Goal: Task Accomplishment & Management: Use online tool/utility

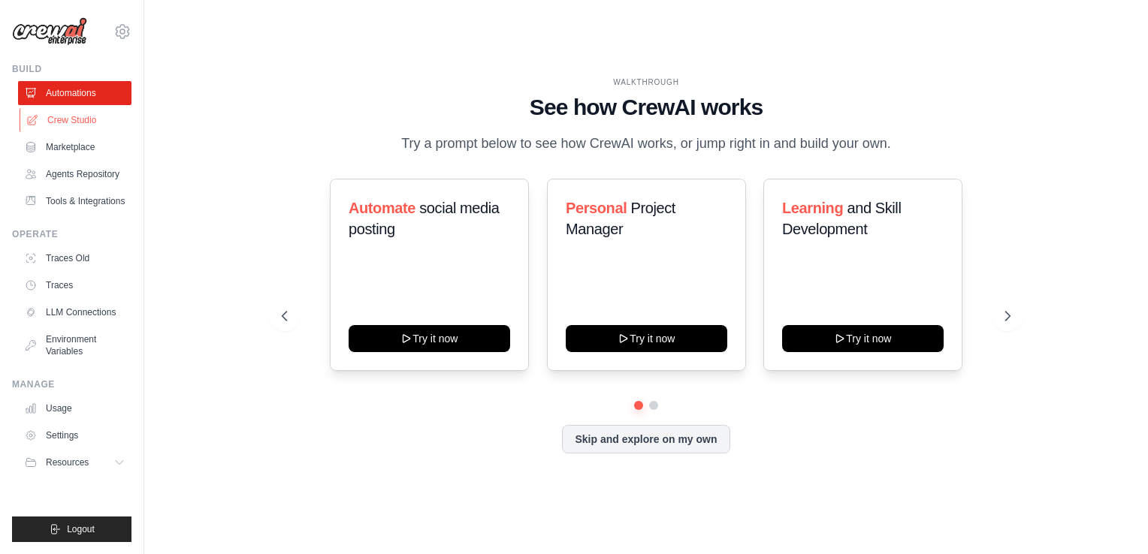
click at [95, 114] on link "Crew Studio" at bounding box center [76, 120] width 113 height 24
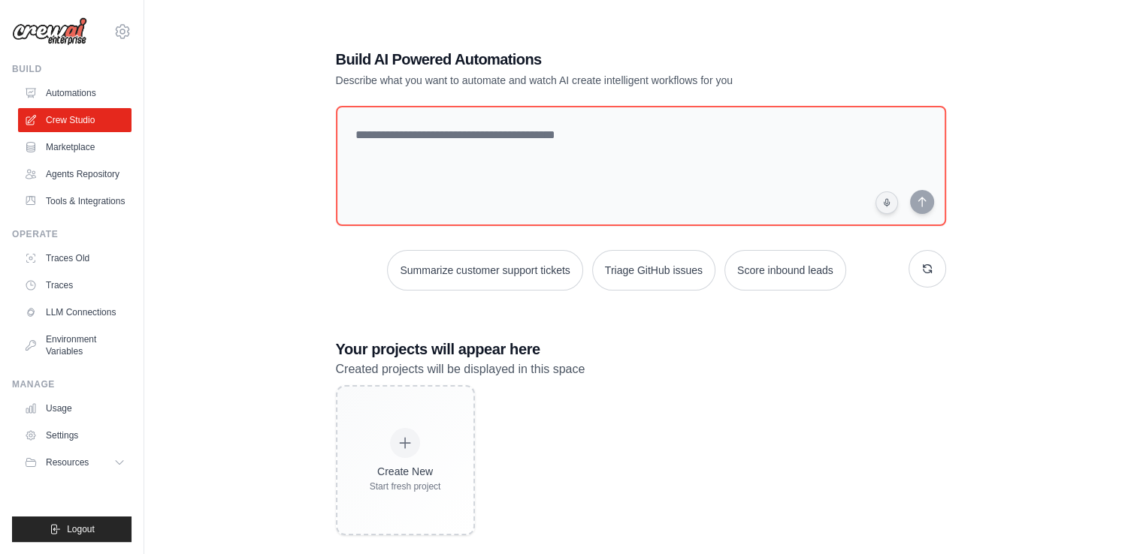
scroll to position [30, 0]
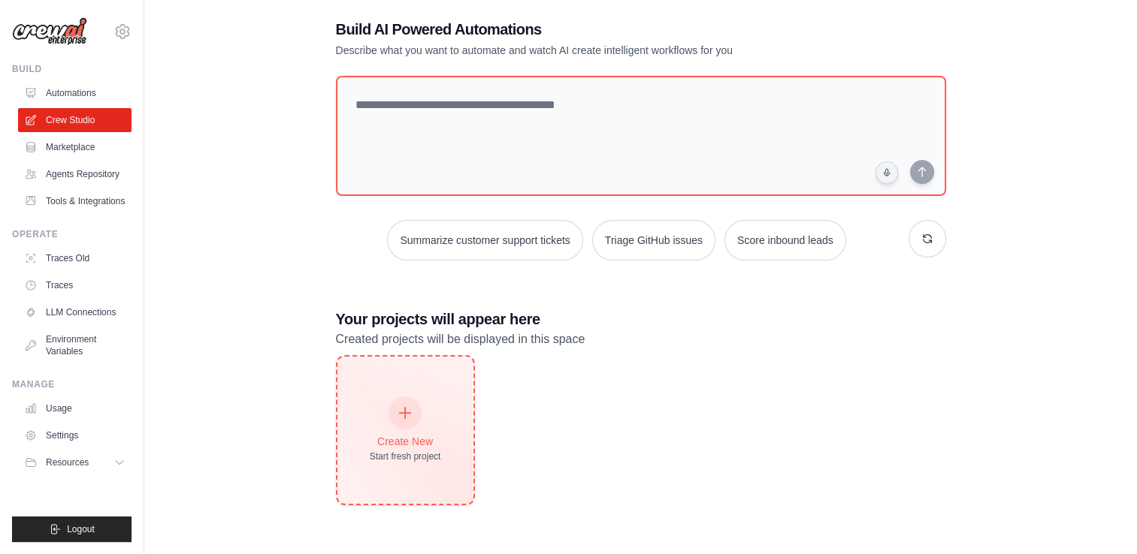
click at [403, 415] on icon at bounding box center [405, 413] width 17 height 17
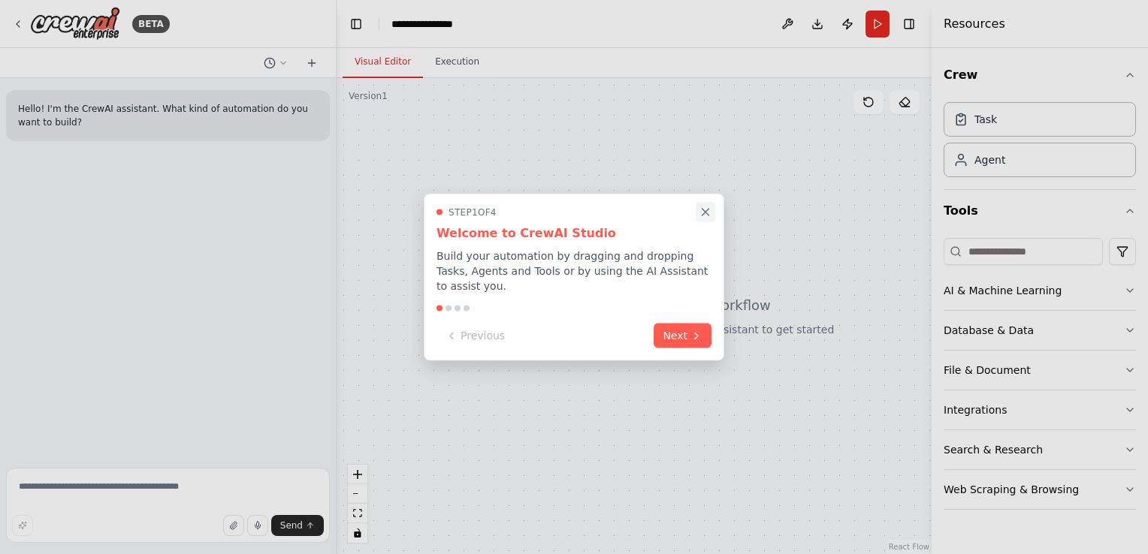
click at [711, 217] on icon "Close walkthrough" at bounding box center [706, 213] width 14 height 14
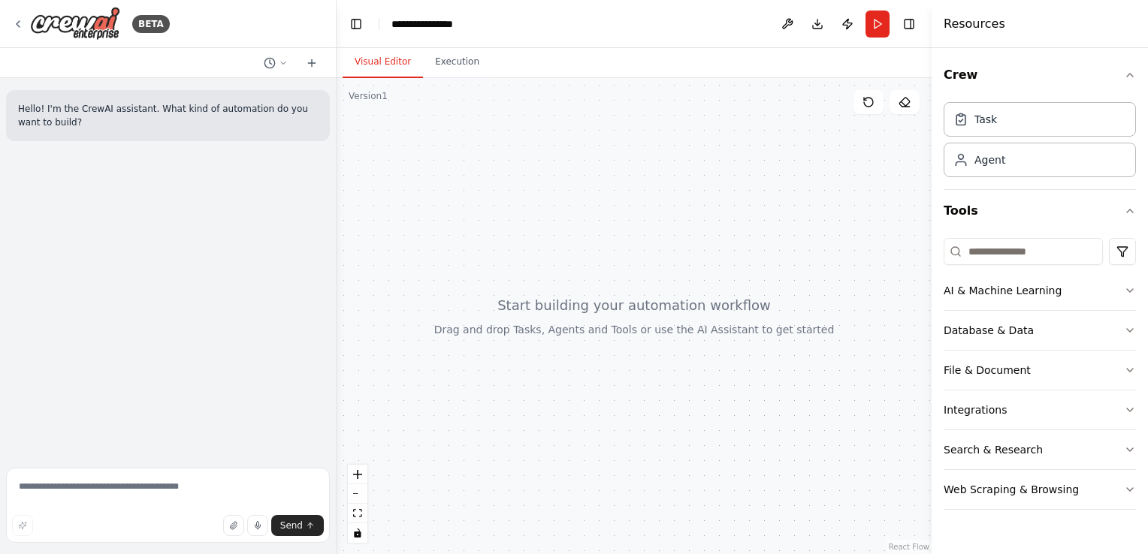
click at [557, 166] on div at bounding box center [634, 316] width 595 height 476
click at [639, 310] on div at bounding box center [634, 316] width 595 height 476
click at [236, 523] on icon "button" at bounding box center [233, 526] width 6 height 8
click at [174, 486] on textarea at bounding box center [168, 505] width 324 height 75
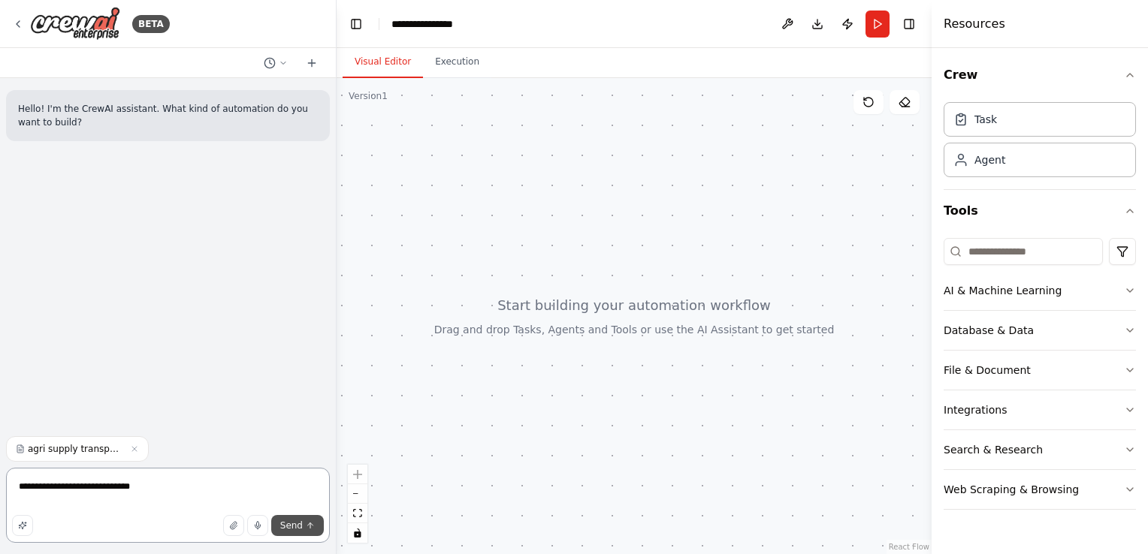
type textarea "**********"
click at [293, 525] on span "Send" at bounding box center [291, 526] width 23 height 12
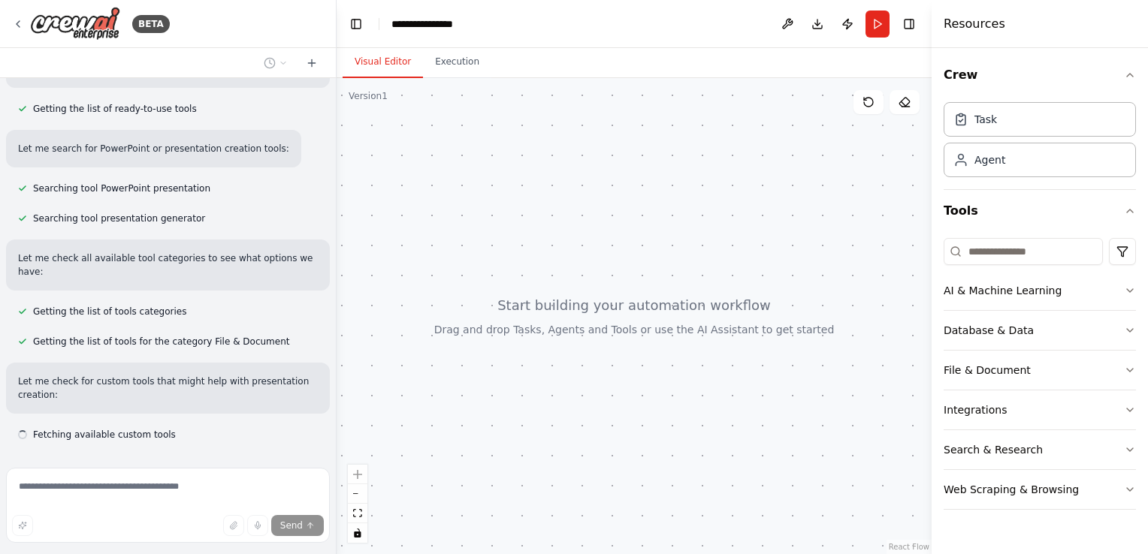
scroll to position [348, 0]
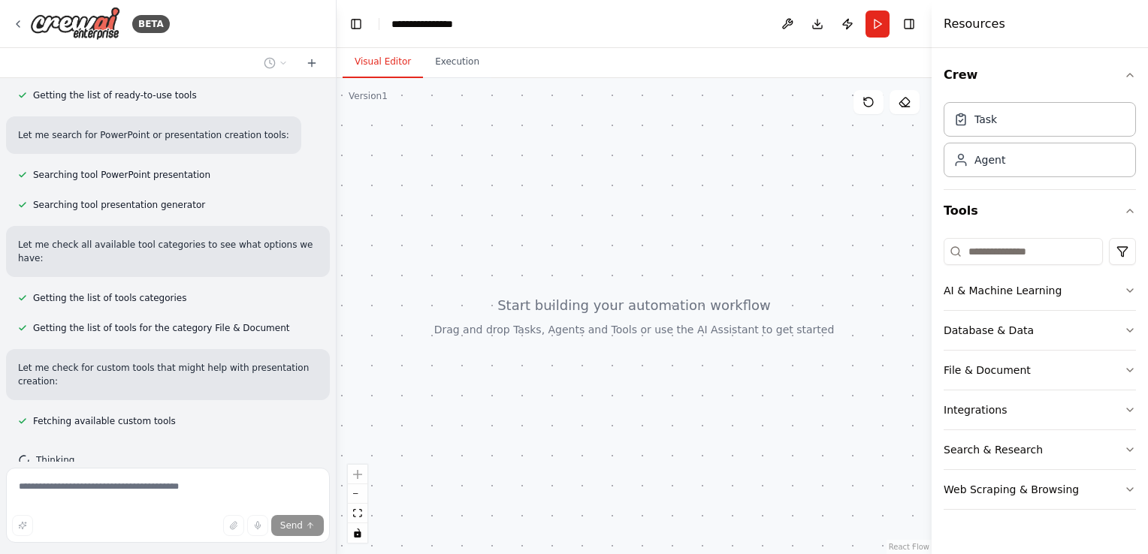
click at [832, 143] on div at bounding box center [634, 316] width 595 height 476
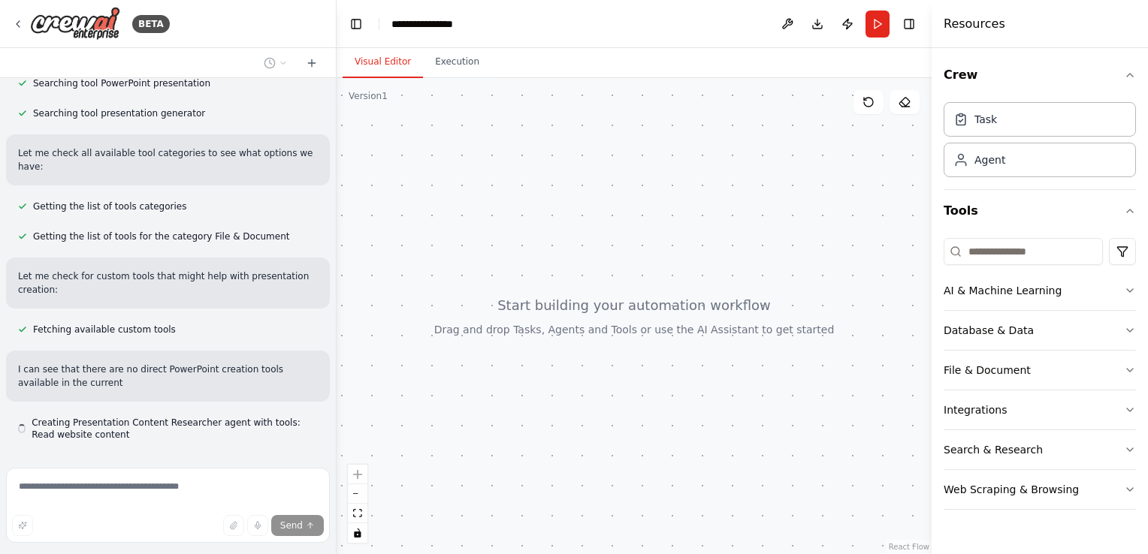
click at [832, 143] on div at bounding box center [634, 316] width 595 height 476
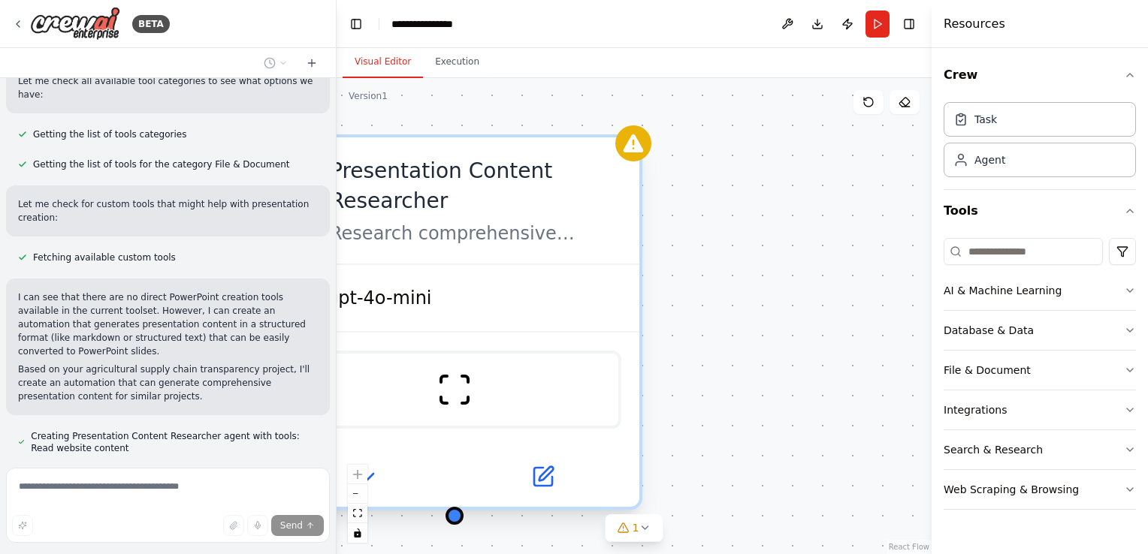
scroll to position [525, 0]
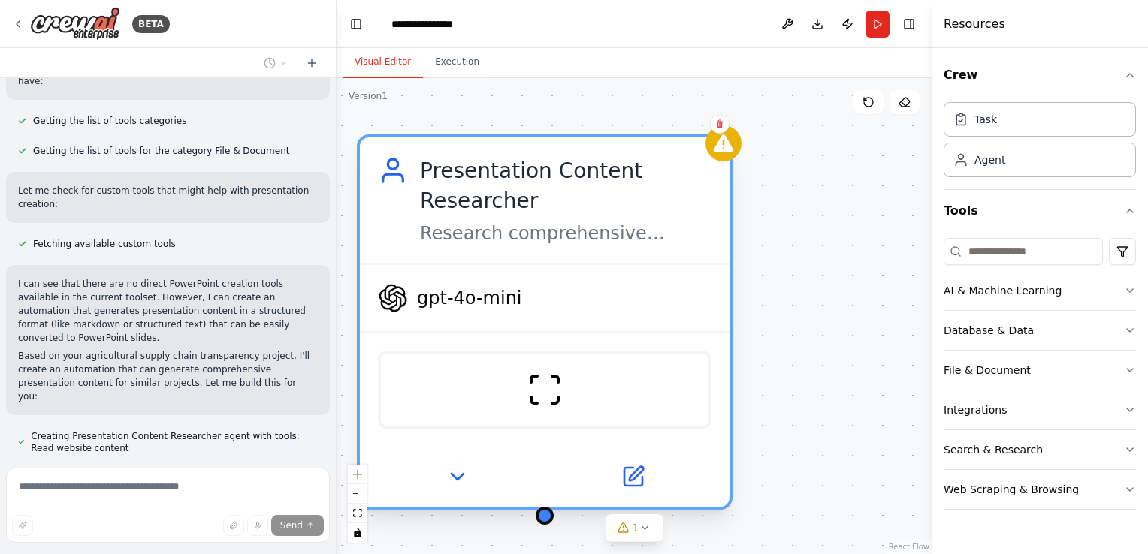
drag, startPoint x: 556, startPoint y: 255, endPoint x: 670, endPoint y: 252, distance: 114.2
click at [670, 252] on div "Presentation Content Researcher Research comprehensive information about {proje…" at bounding box center [545, 200] width 370 height 126
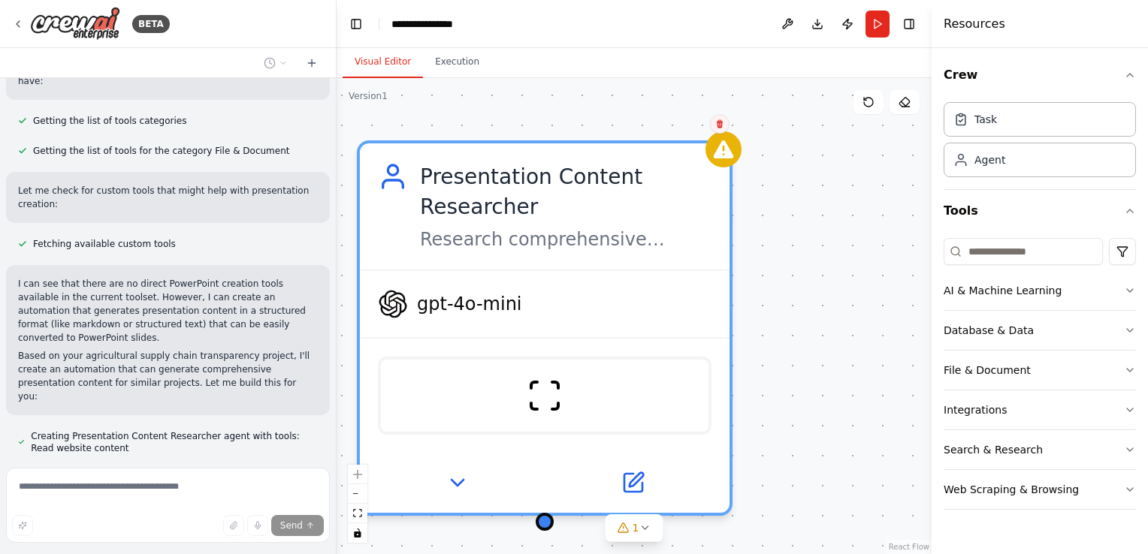
click at [722, 126] on icon at bounding box center [719, 123] width 9 height 9
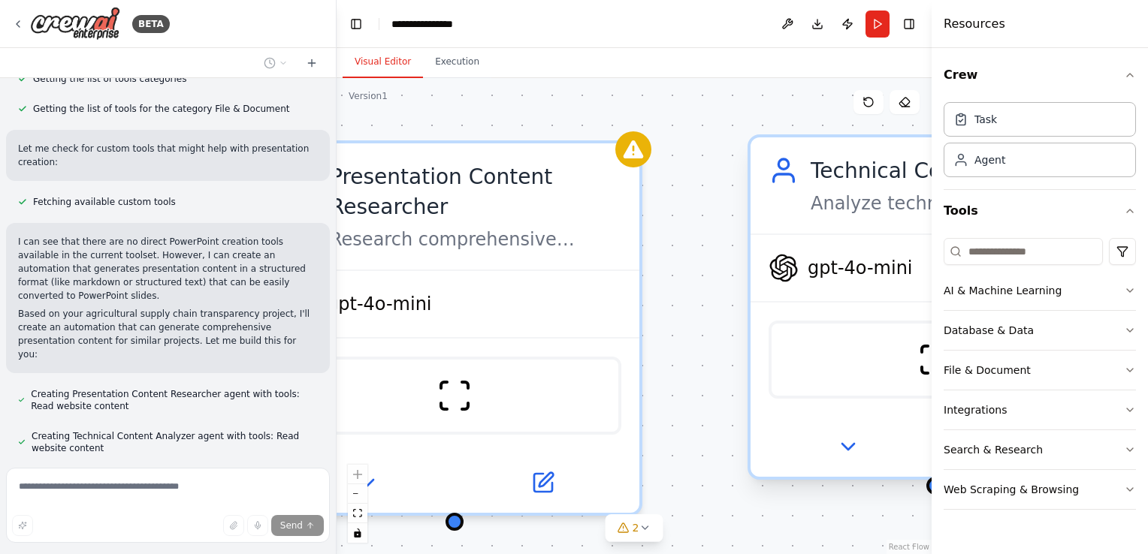
click at [754, 349] on div "ScrapeWebsiteTool" at bounding box center [936, 359] width 370 height 116
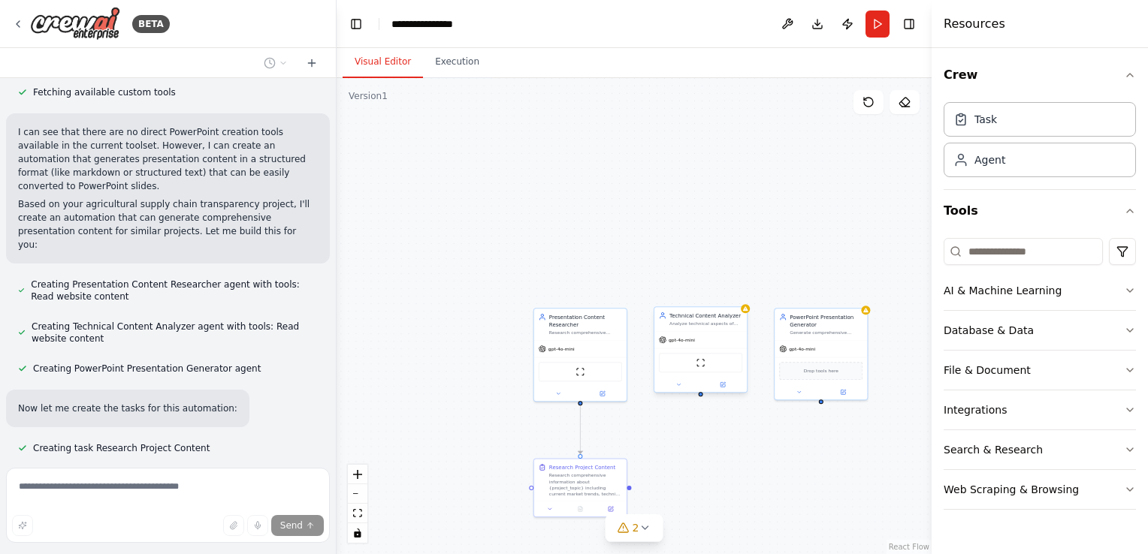
scroll to position [707, 0]
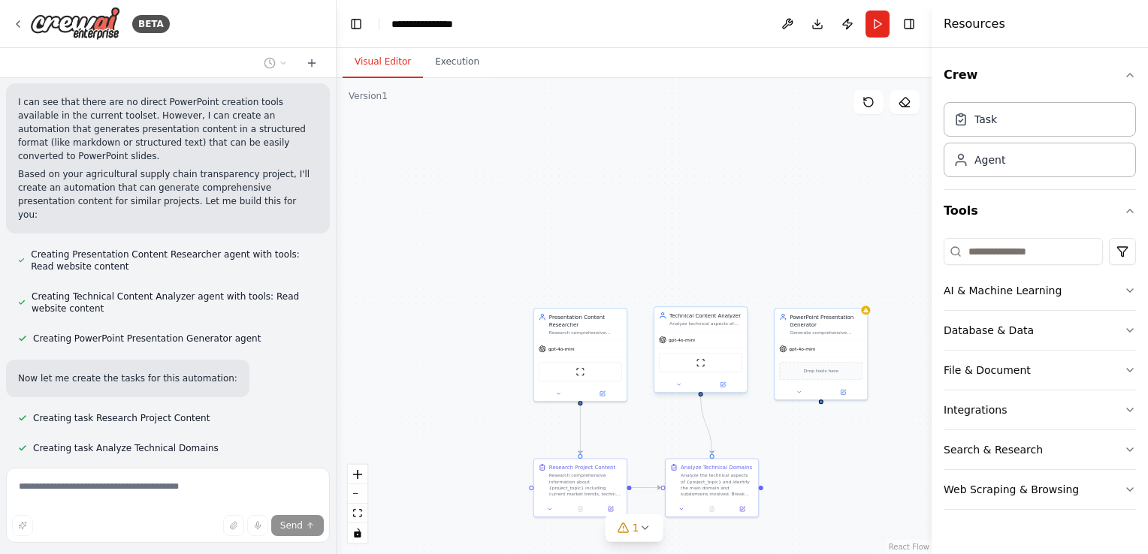
click at [695, 364] on div "ScrapeWebsiteTool" at bounding box center [700, 363] width 83 height 20
click at [838, 368] on div "Drop tools here" at bounding box center [820, 370] width 83 height 18
click at [582, 376] on div "ScrapeWebsiteTool" at bounding box center [580, 371] width 83 height 20
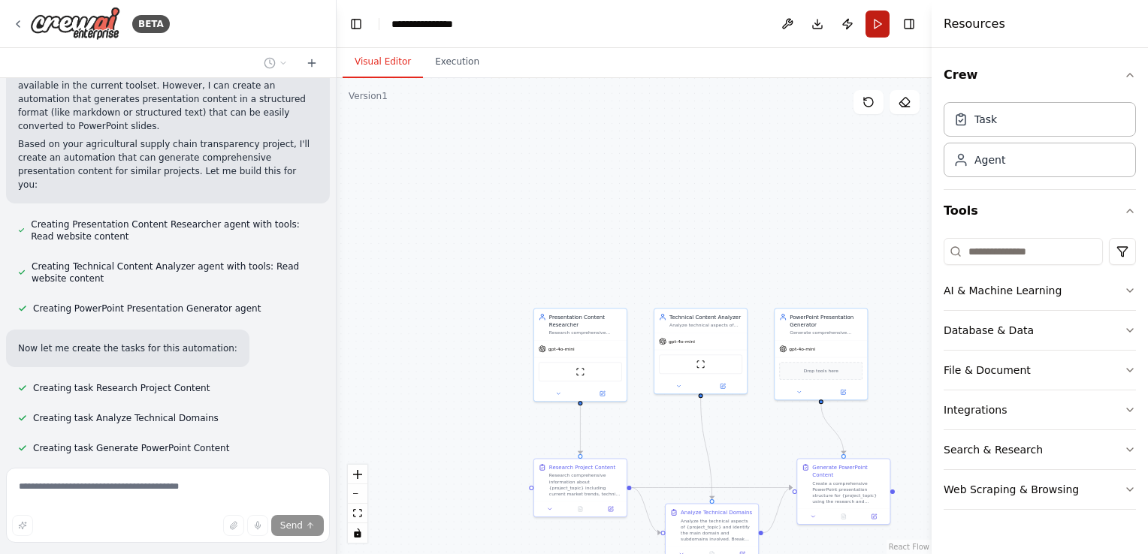
scroll to position [817, 0]
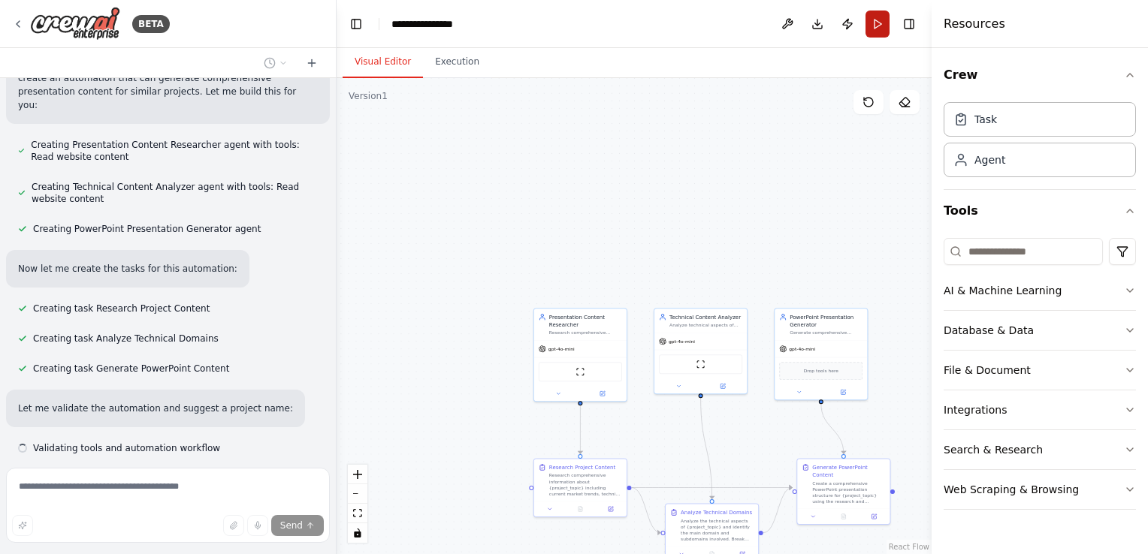
click at [880, 24] on button "Run" at bounding box center [877, 24] width 24 height 27
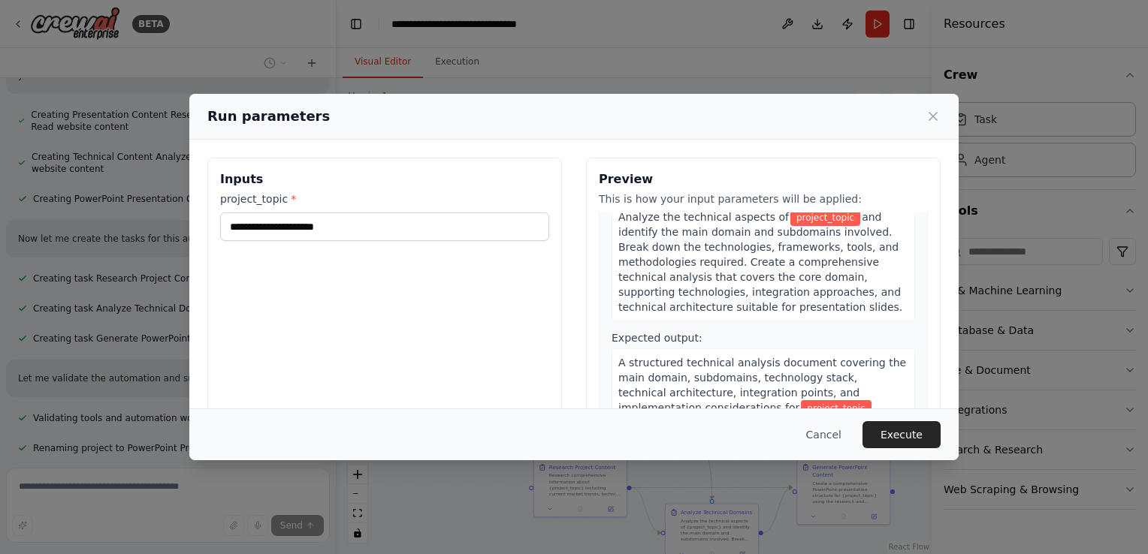
scroll to position [693, 0]
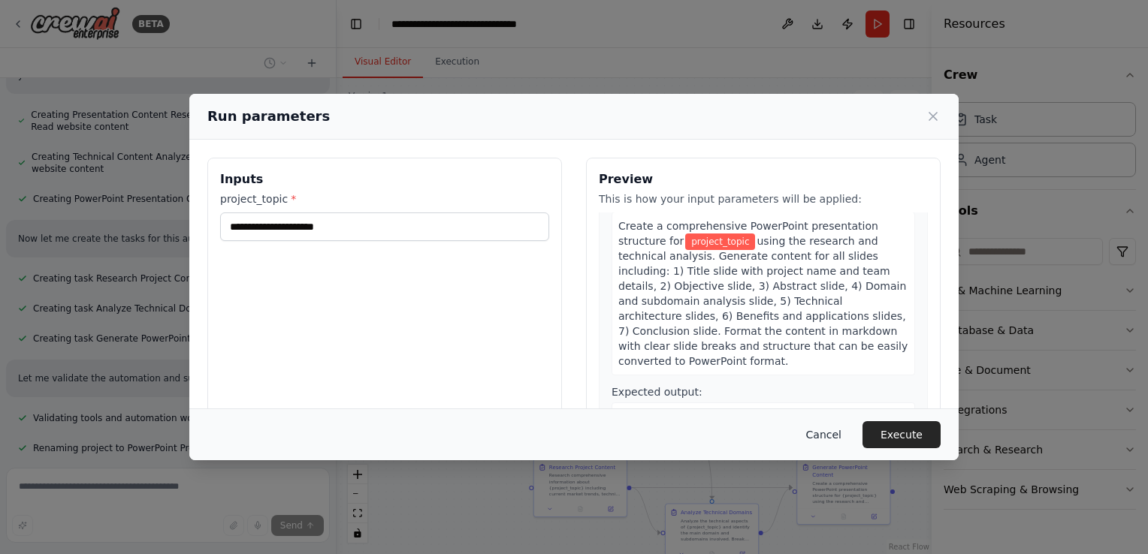
click at [847, 436] on button "Cancel" at bounding box center [823, 434] width 59 height 27
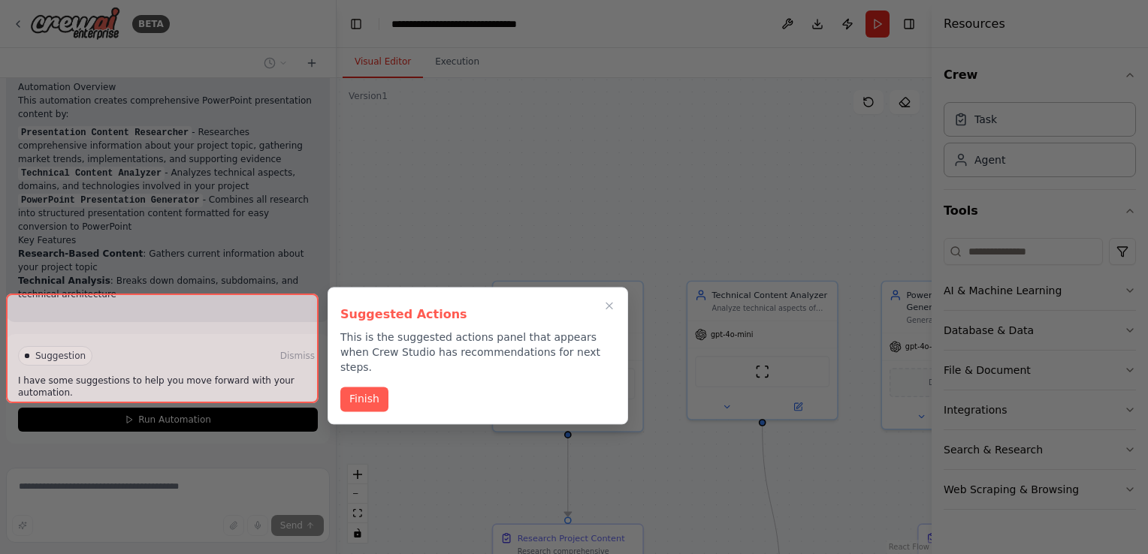
click at [243, 385] on div at bounding box center [162, 349] width 313 height 110
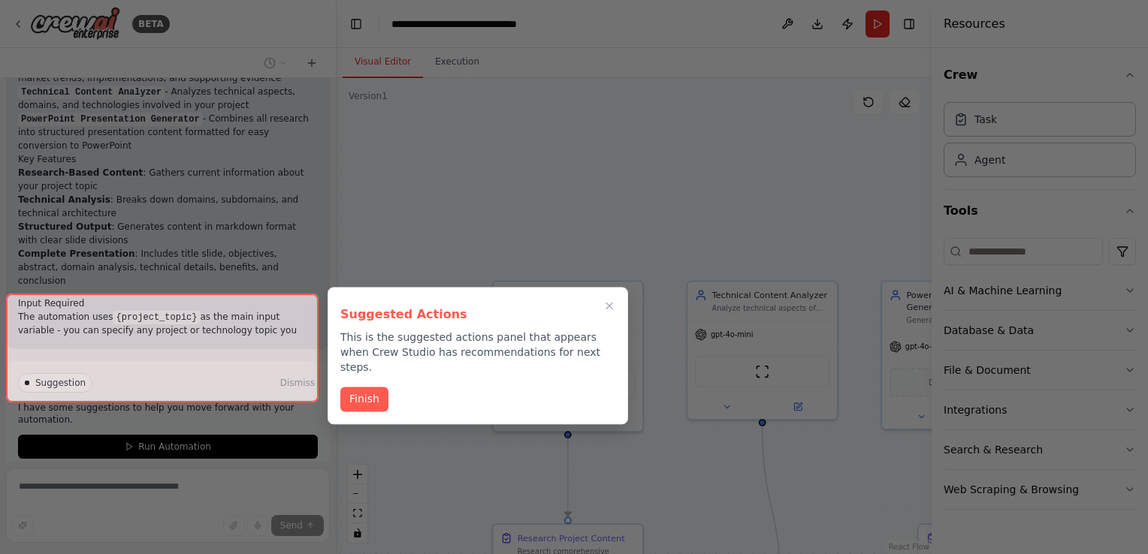
click at [190, 378] on div at bounding box center [162, 349] width 313 height 110
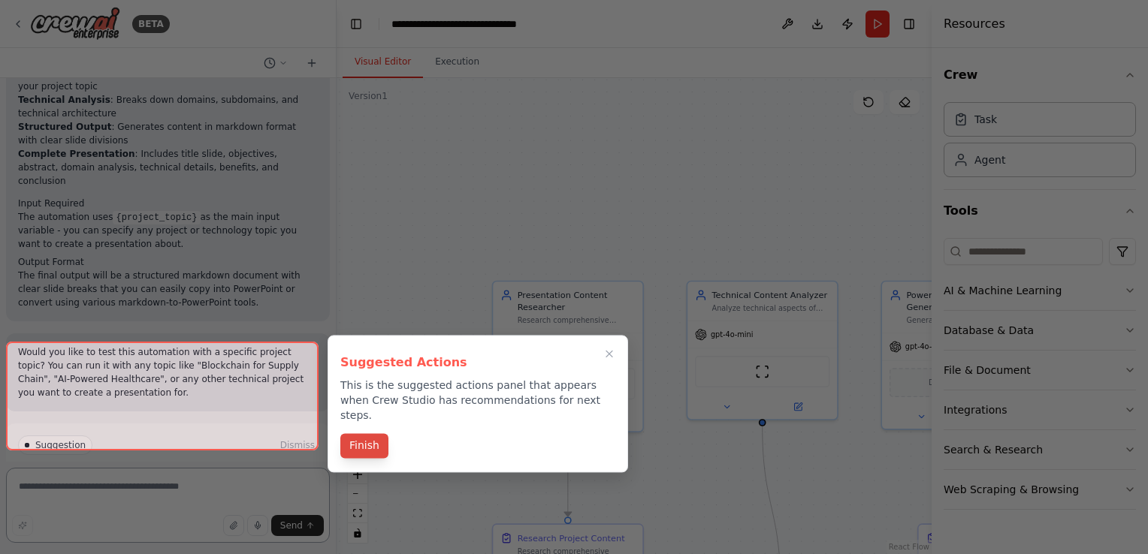
scroll to position [1475, 0]
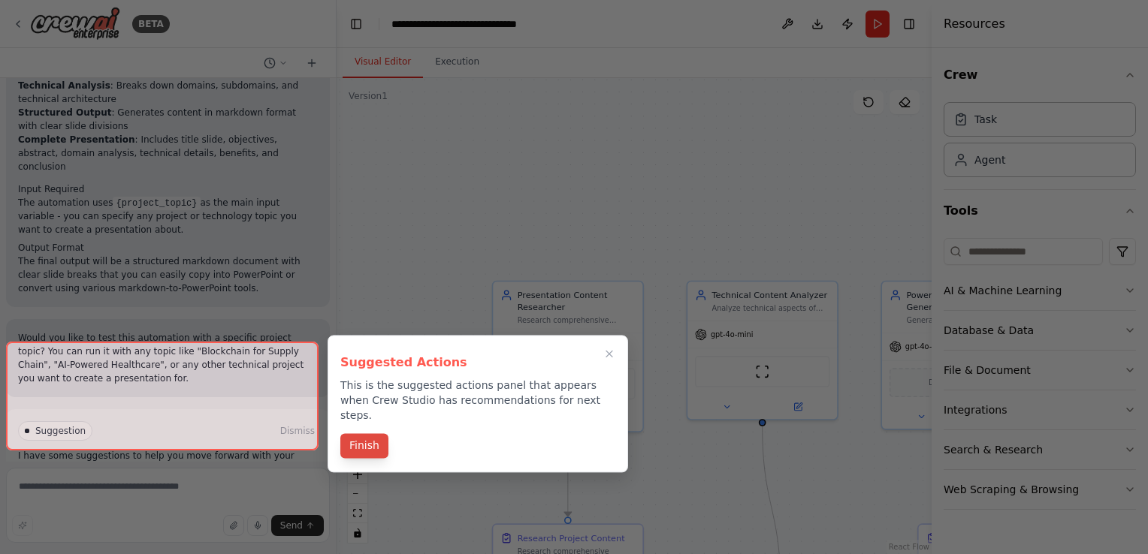
click at [364, 433] on button "Finish" at bounding box center [364, 445] width 48 height 25
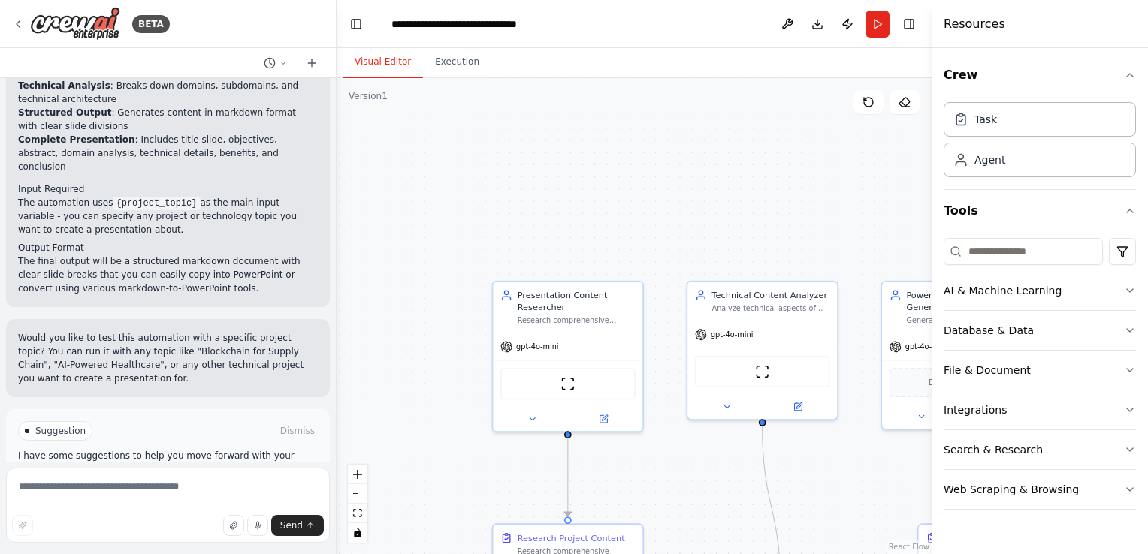
click at [219, 483] on button "Run Automation" at bounding box center [168, 495] width 300 height 24
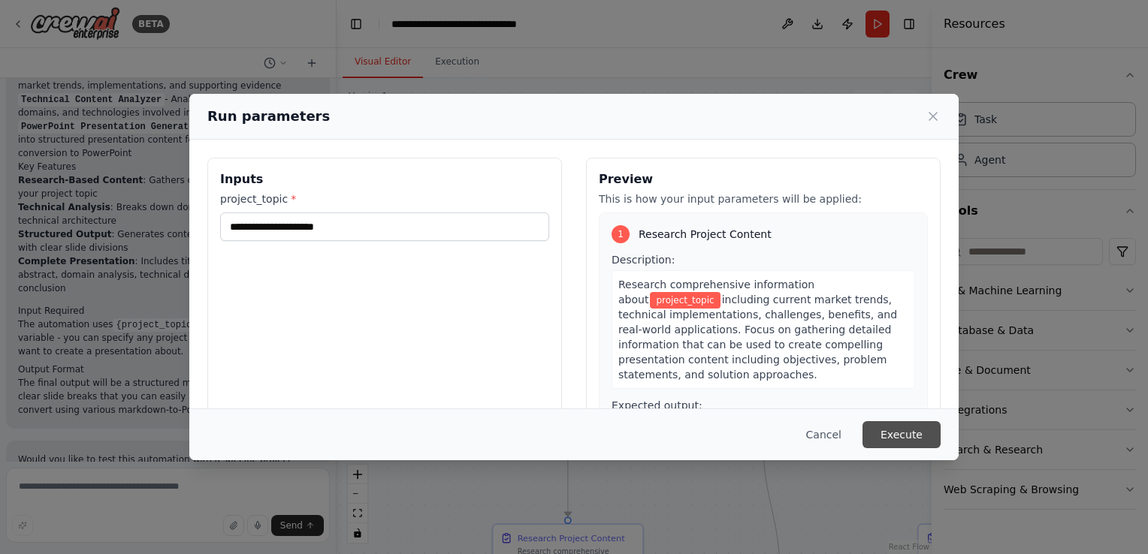
click at [898, 431] on button "Execute" at bounding box center [901, 434] width 78 height 27
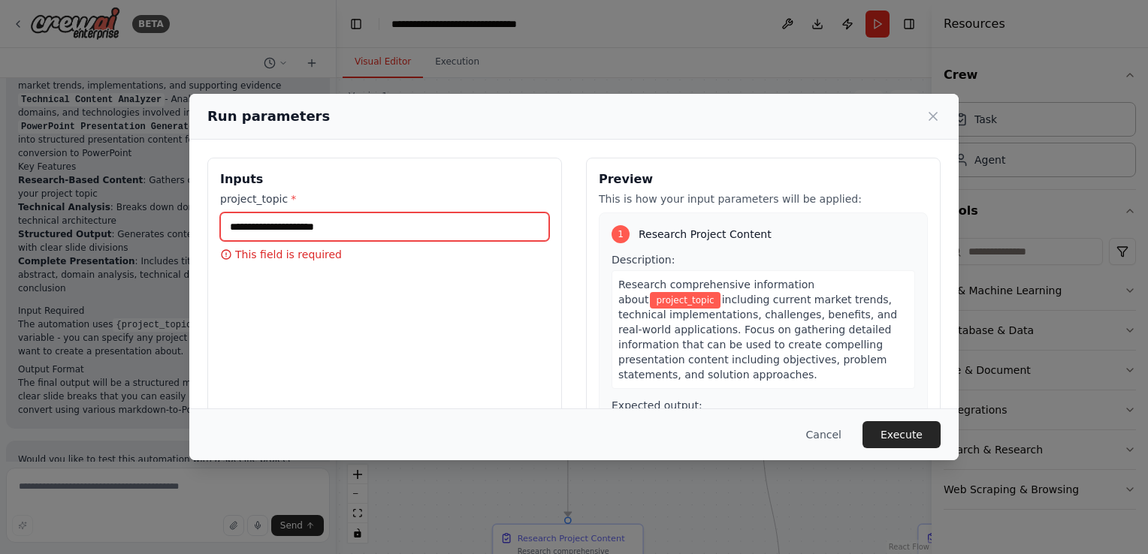
click at [526, 227] on input "project_topic *" at bounding box center [384, 227] width 329 height 29
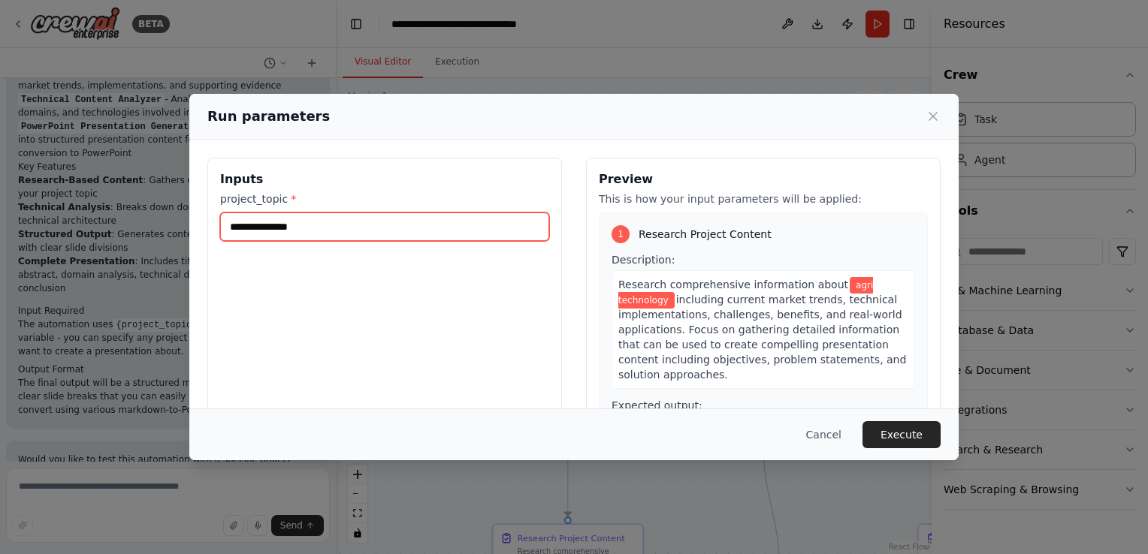
type input "**********"
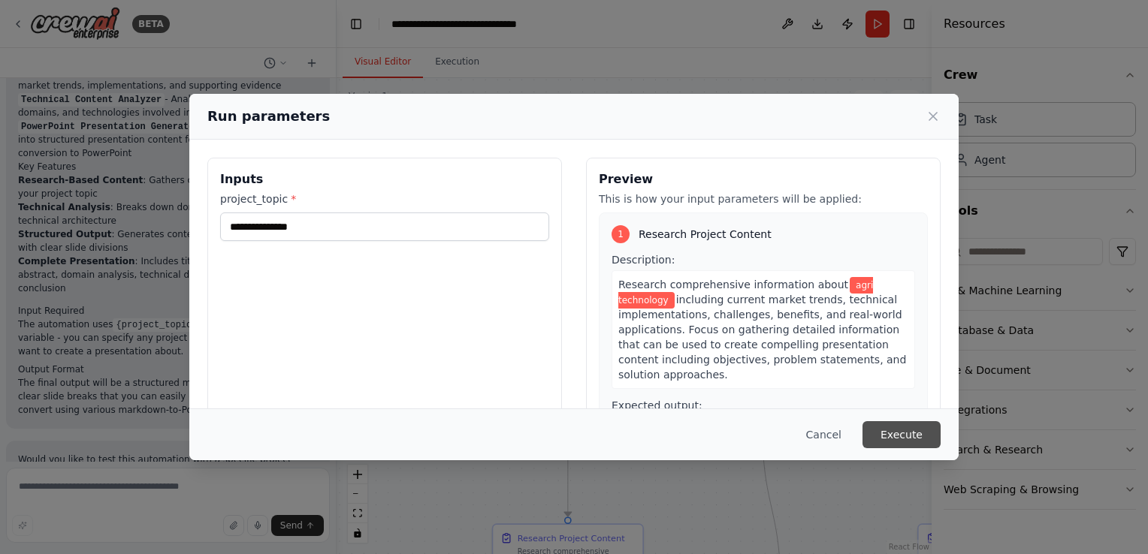
click at [899, 424] on div "Cancel Execute" at bounding box center [573, 435] width 769 height 52
click at [899, 424] on button "Execute" at bounding box center [901, 434] width 78 height 27
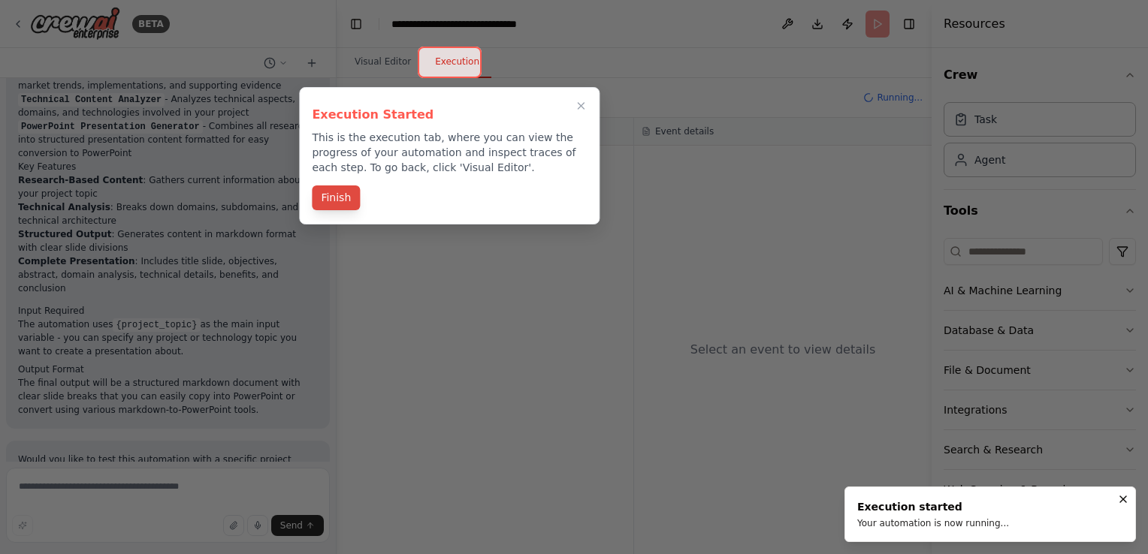
click at [340, 197] on button "Finish" at bounding box center [336, 198] width 48 height 25
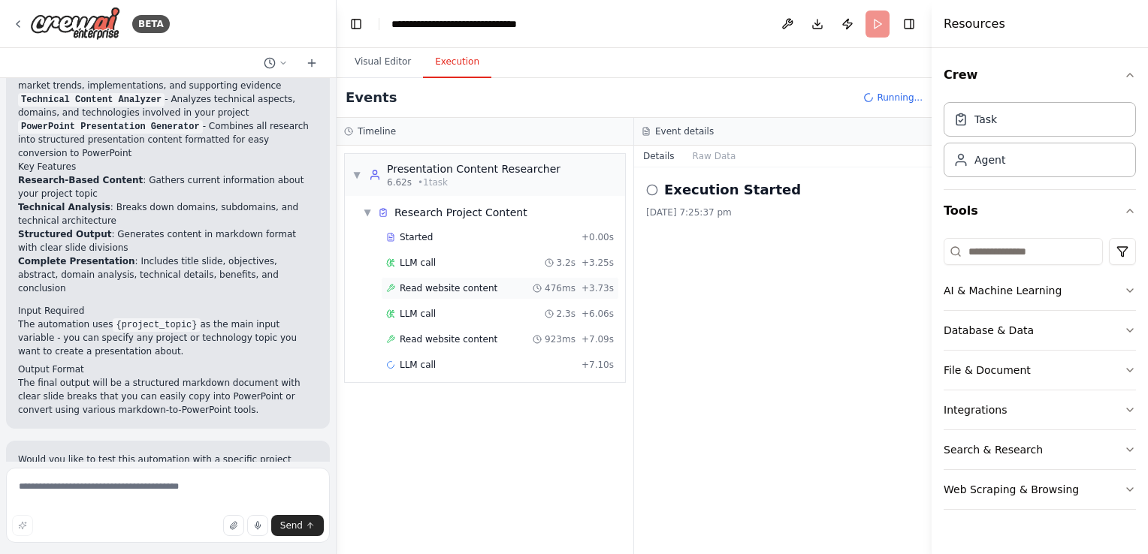
click at [470, 287] on span "Read website content" at bounding box center [449, 288] width 98 height 12
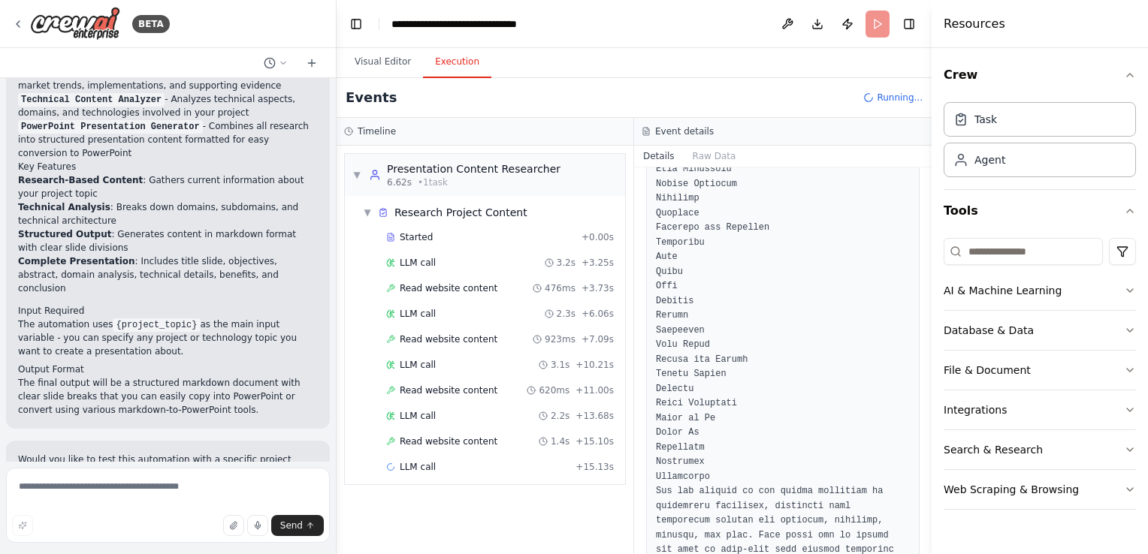
scroll to position [1899, 0]
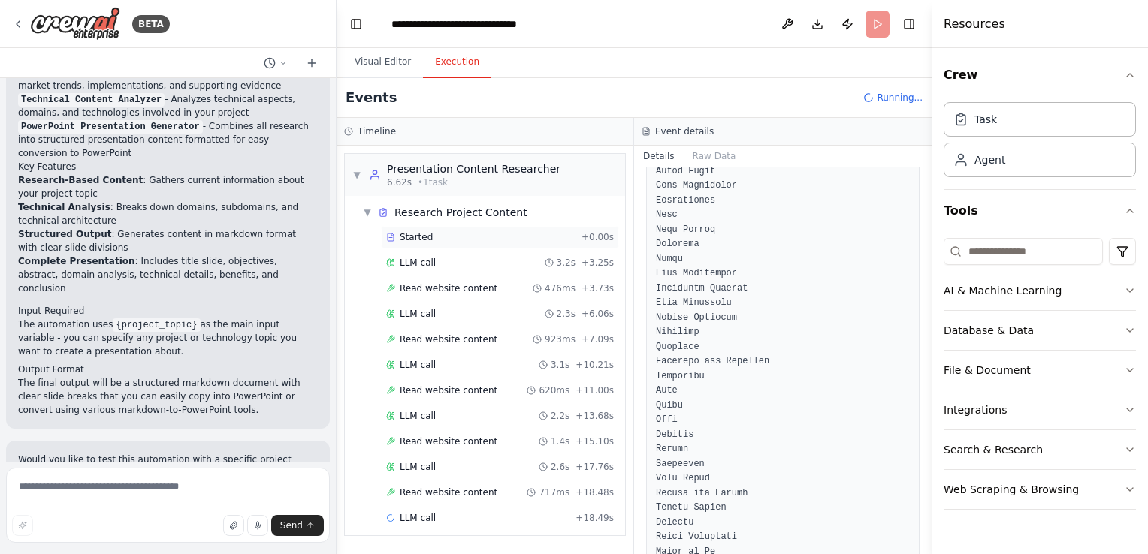
click at [421, 240] on span "Started" at bounding box center [416, 237] width 33 height 12
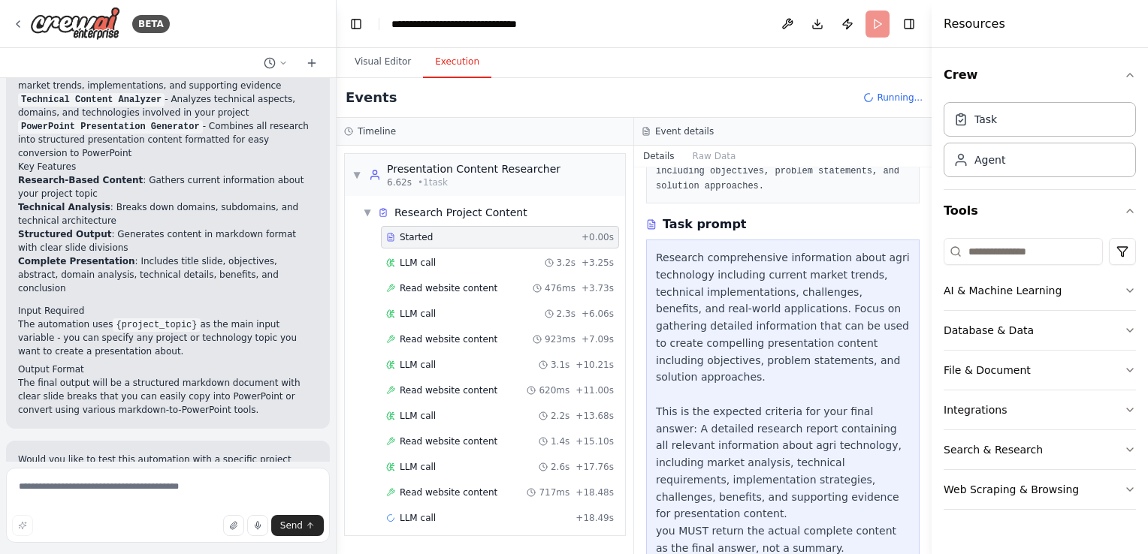
scroll to position [186, 0]
click at [485, 254] on div "LLM call 3.2s + 3.25s" at bounding box center [500, 263] width 238 height 23
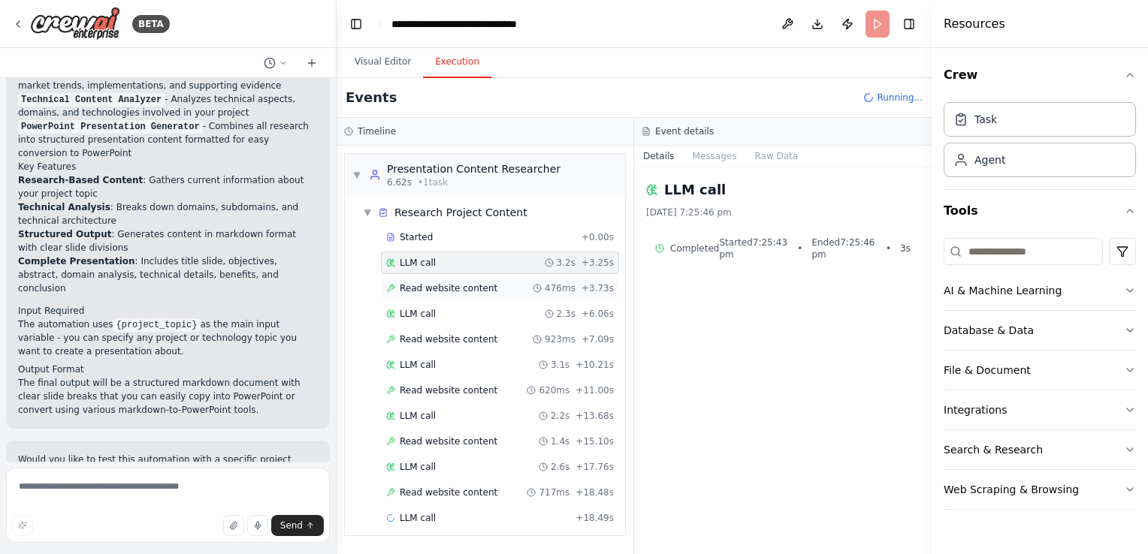
click at [493, 297] on div "Read website content 476ms + 3.73s" at bounding box center [500, 288] width 238 height 23
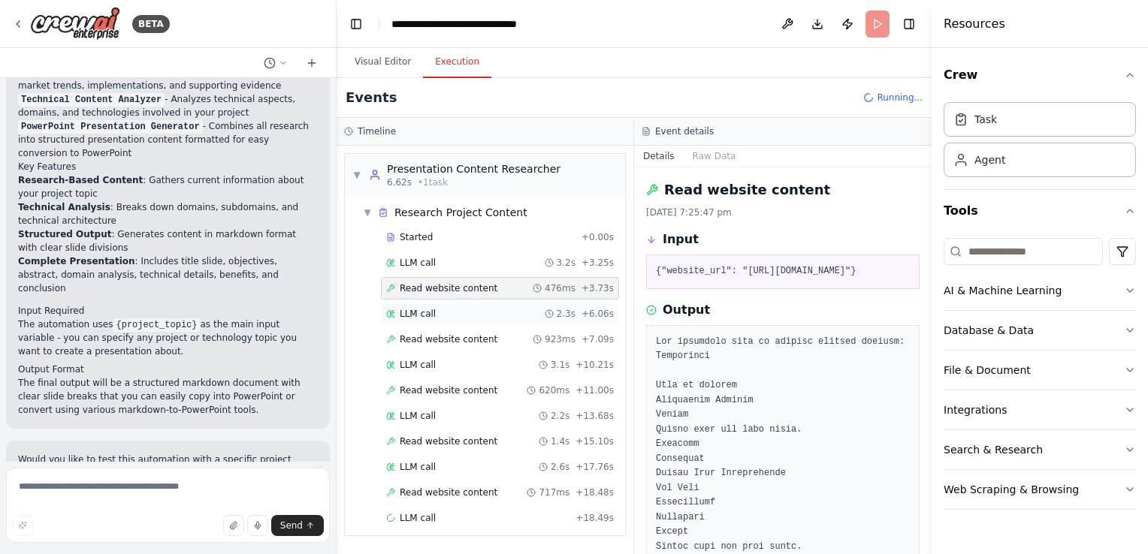
click at [491, 316] on div "LLM call 2.3s + 6.06s" at bounding box center [500, 314] width 228 height 12
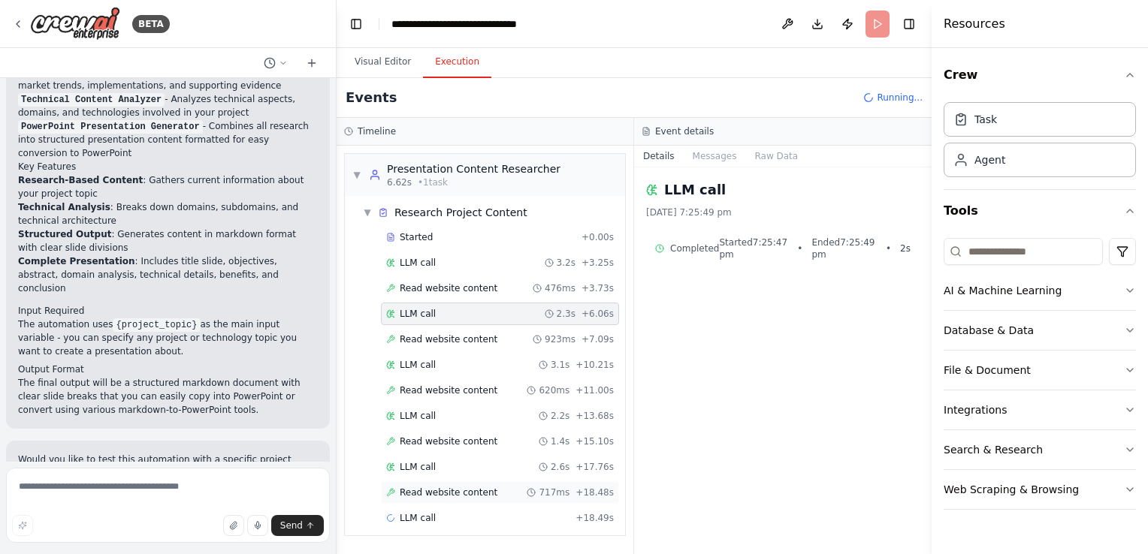
click at [442, 493] on span "Read website content" at bounding box center [449, 493] width 98 height 12
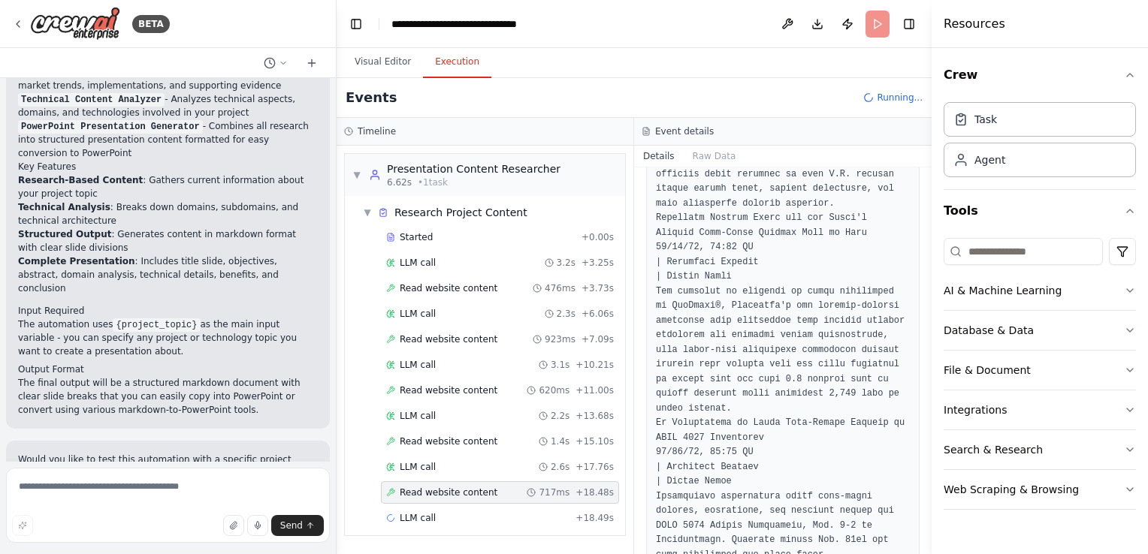
scroll to position [2310, 0]
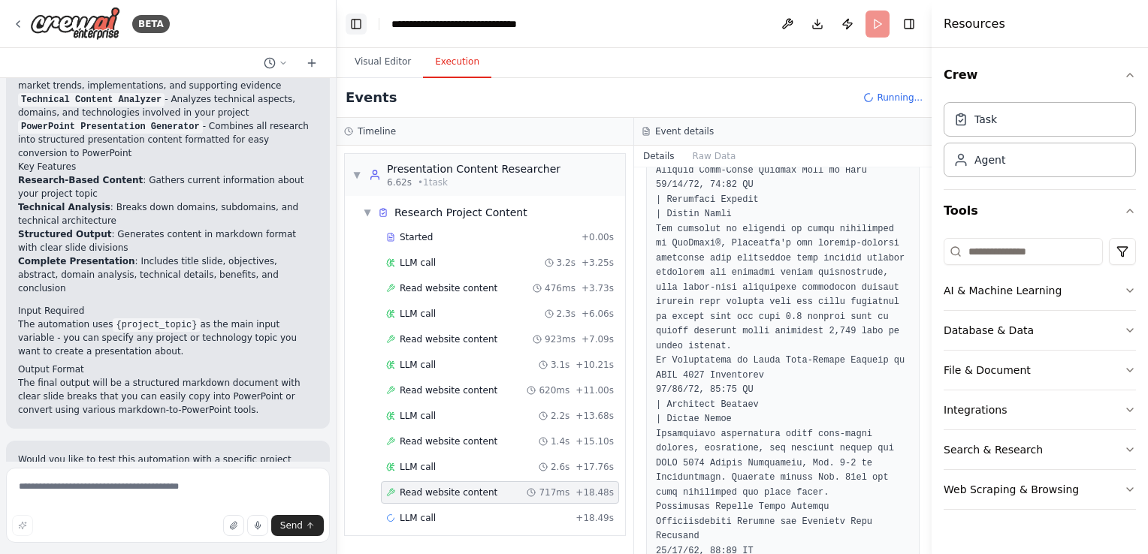
click at [355, 24] on button "Toggle Left Sidebar" at bounding box center [356, 24] width 21 height 21
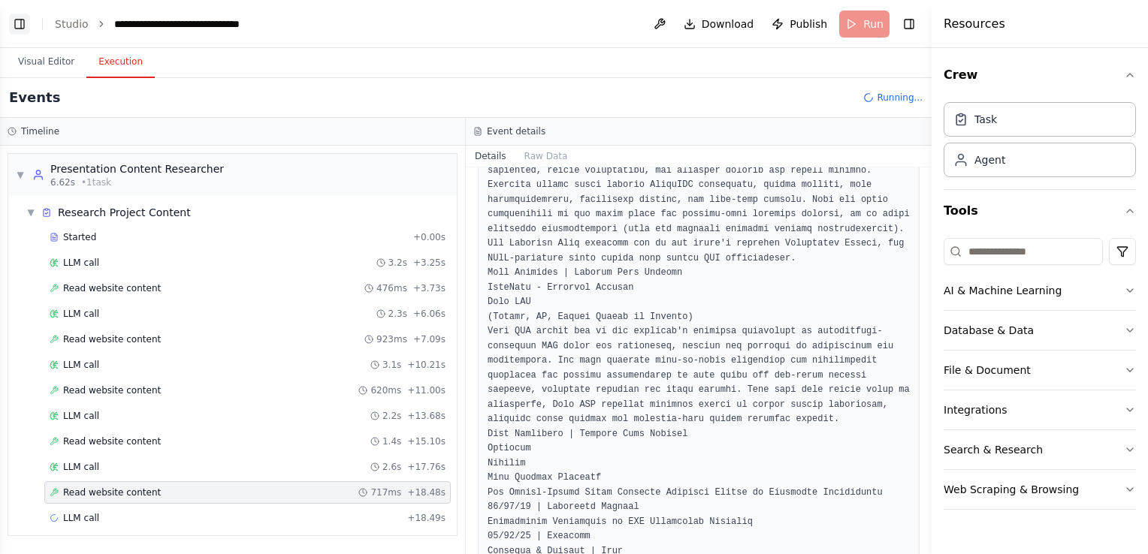
scroll to position [2295, 0]
